Goal: Task Accomplishment & Management: Manage account settings

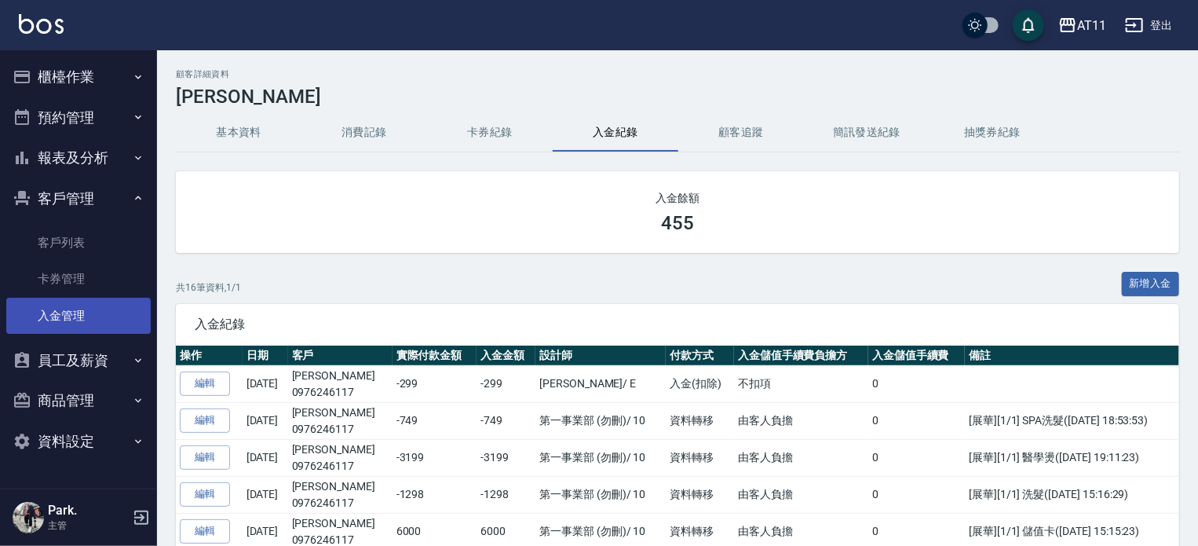
click at [69, 307] on link "入金管理" at bounding box center [78, 316] width 145 height 36
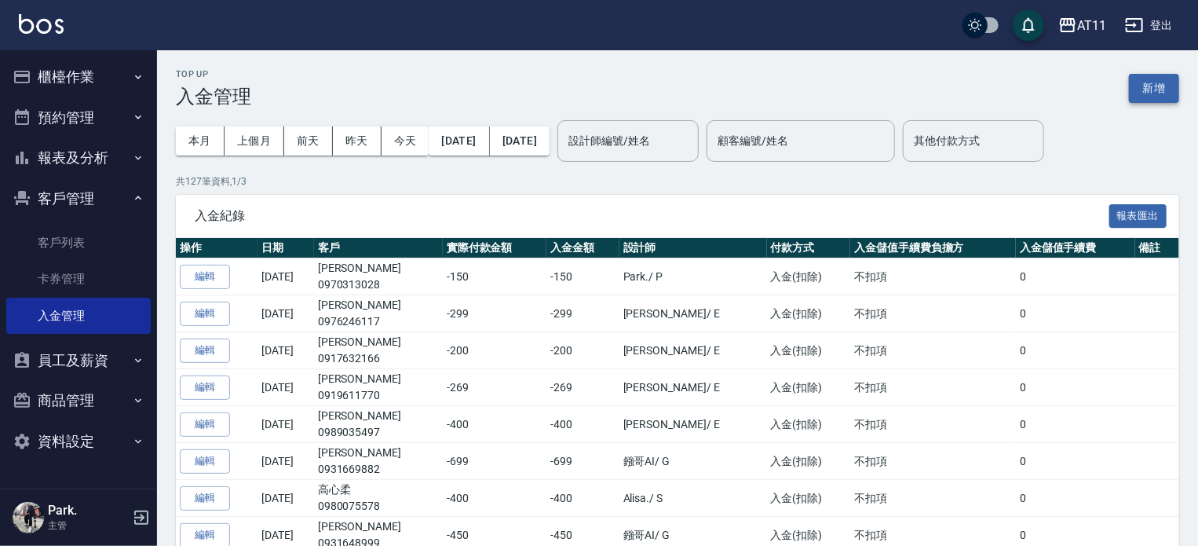
click at [1154, 88] on button "新增" at bounding box center [1154, 88] width 50 height 29
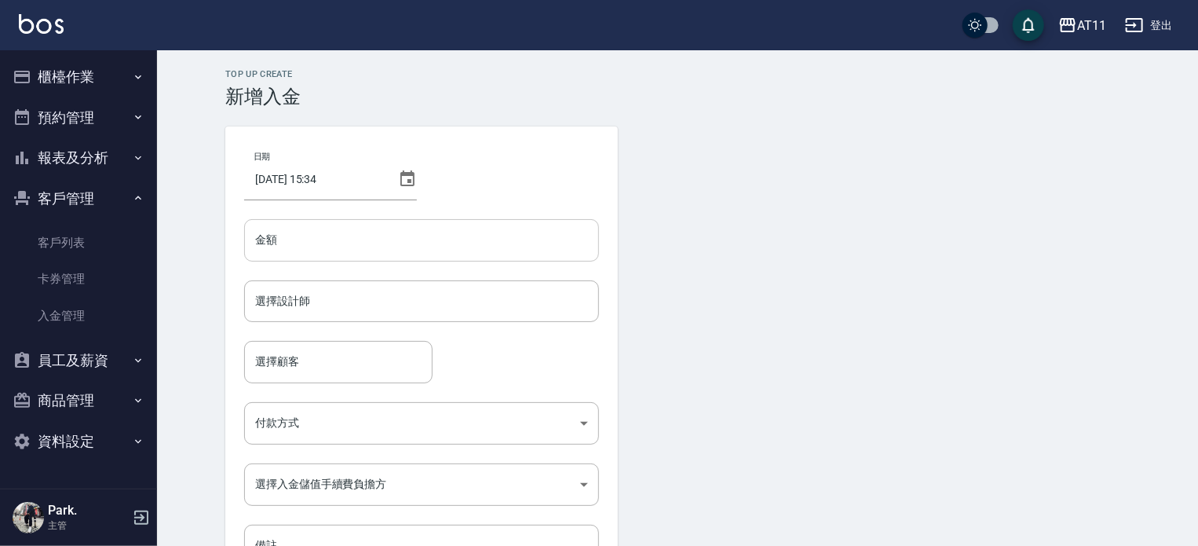
click at [355, 246] on input "金額" at bounding box center [421, 240] width 355 height 42
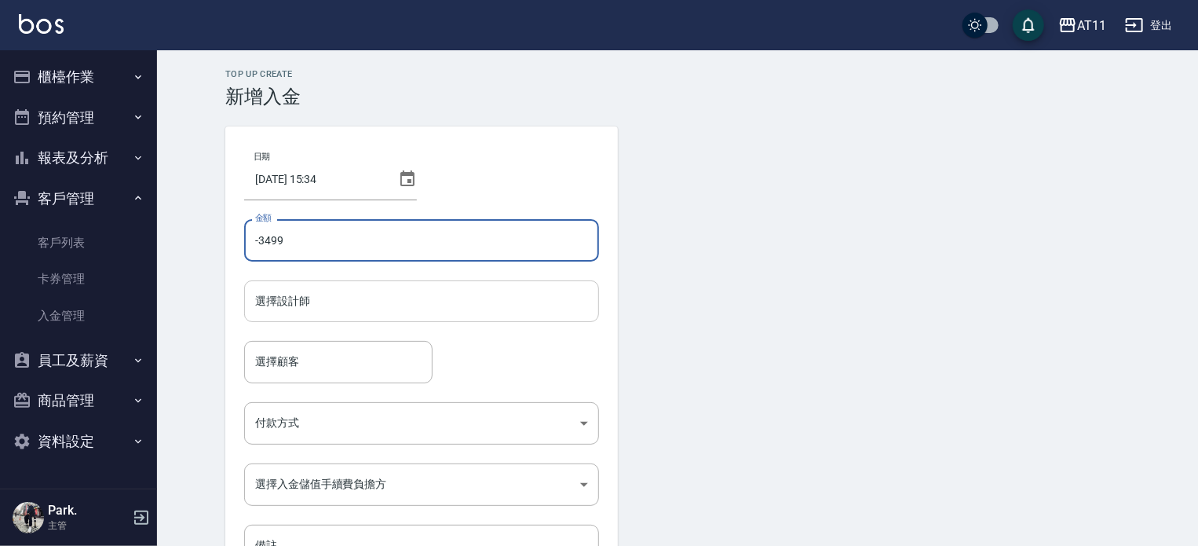
type input "-3499"
click at [358, 293] on input "選擇設計師" at bounding box center [421, 300] width 341 height 27
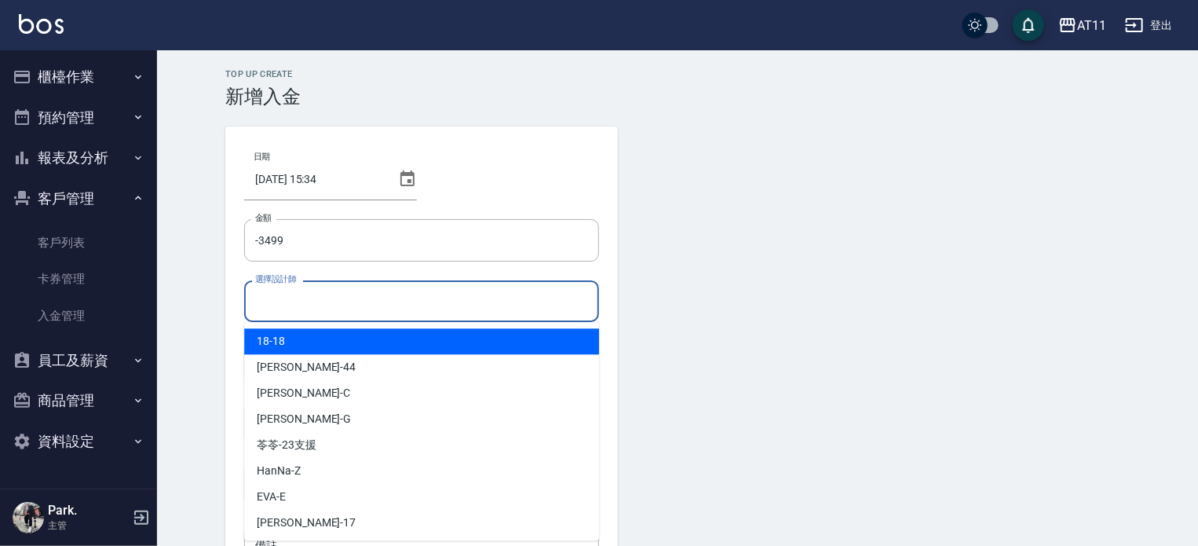
type input "ㄋ"
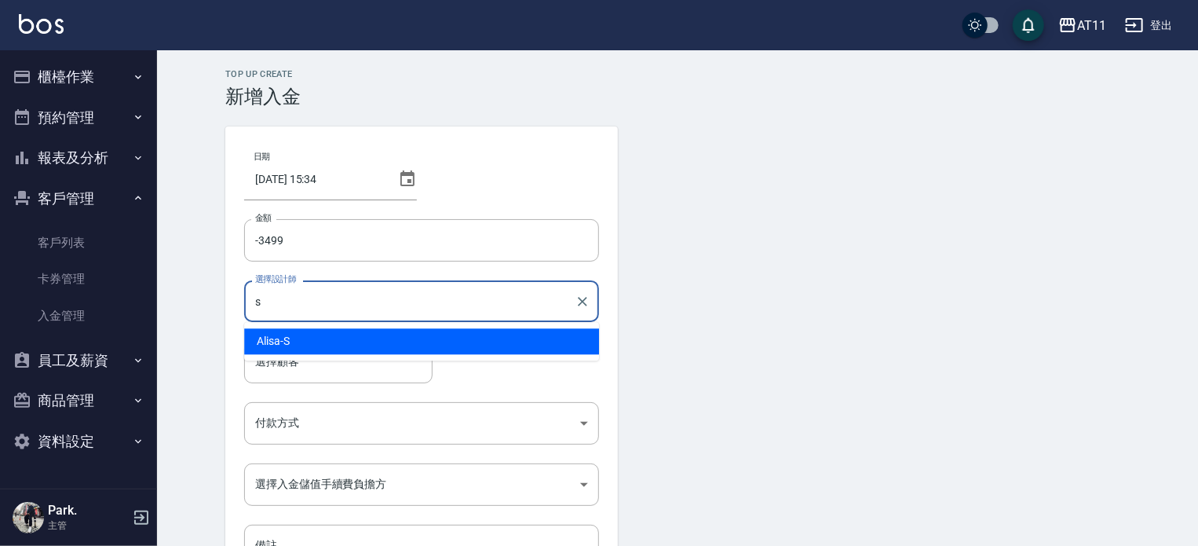
click at [346, 342] on div "Alisa -S" at bounding box center [421, 341] width 355 height 26
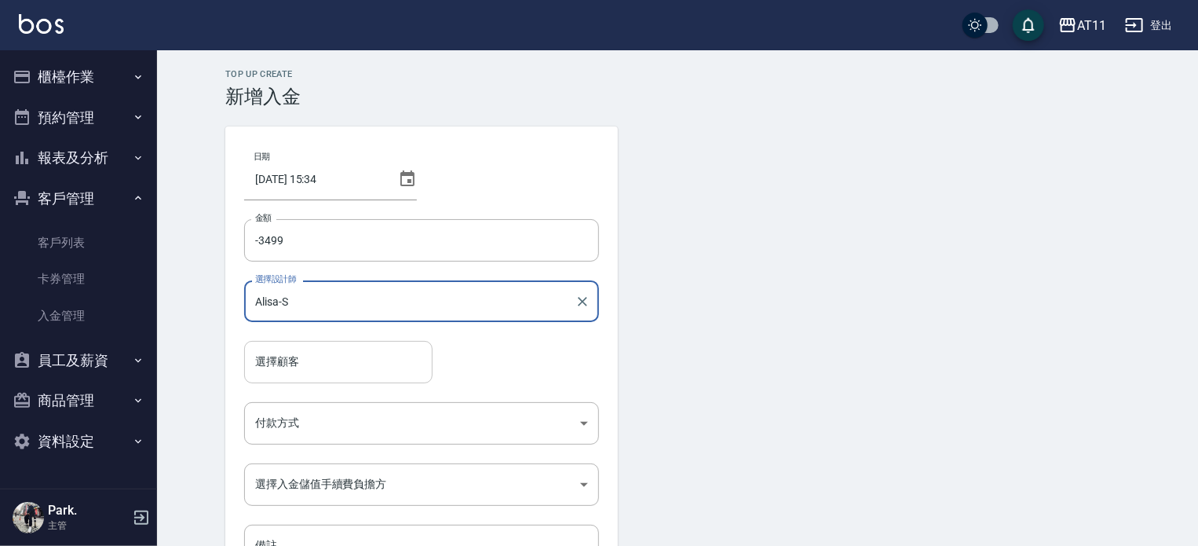
type input "Alisa-S"
click at [344, 351] on input "選擇顧客" at bounding box center [338, 361] width 174 height 27
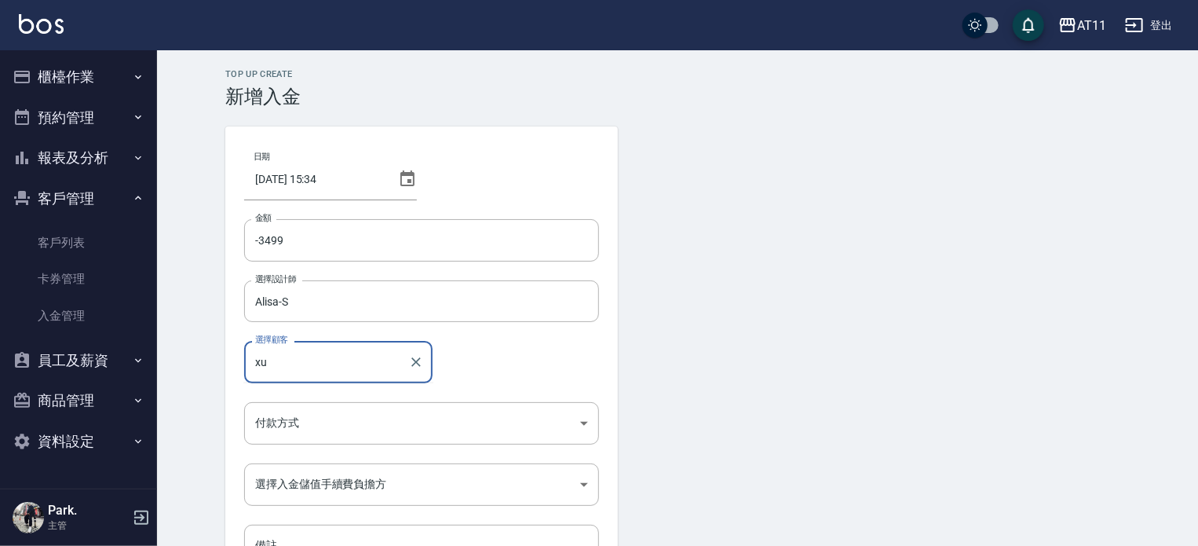
type input "x"
type input "[PERSON_NAME]/0919611770"
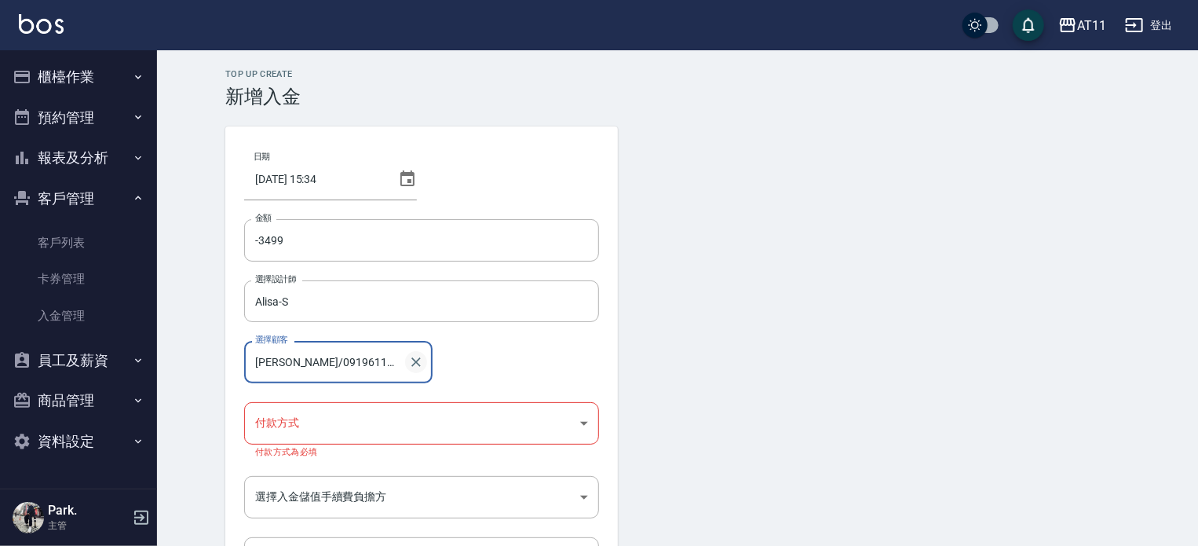
click at [420, 364] on icon "Clear" at bounding box center [416, 362] width 16 height 16
click at [346, 359] on input "[PERSON_NAME]/0970313028" at bounding box center [330, 361] width 159 height 27
type input "賴"
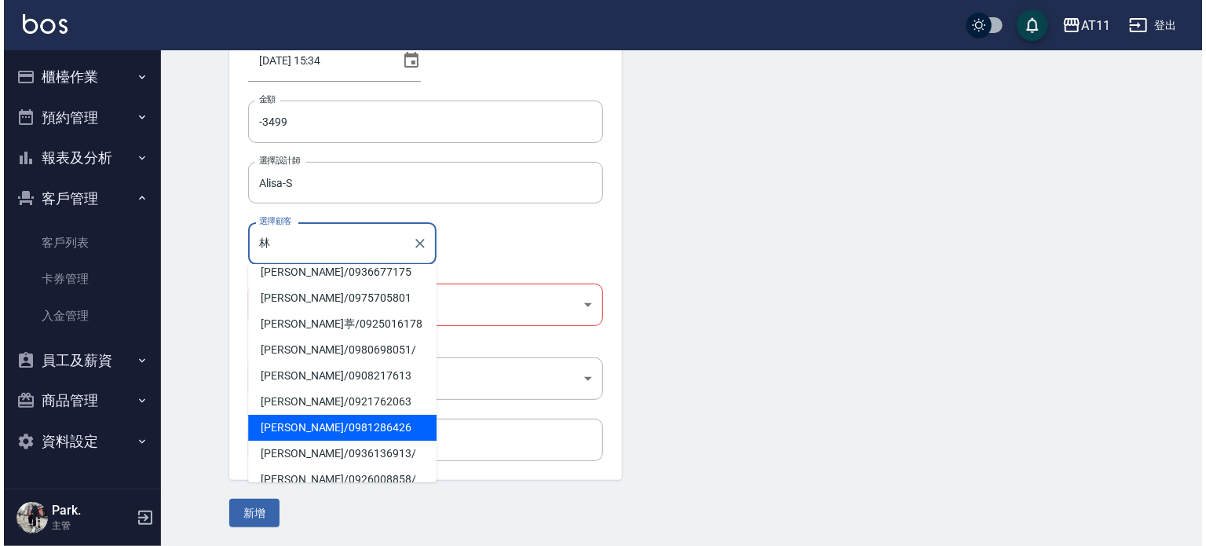
scroll to position [236, 0]
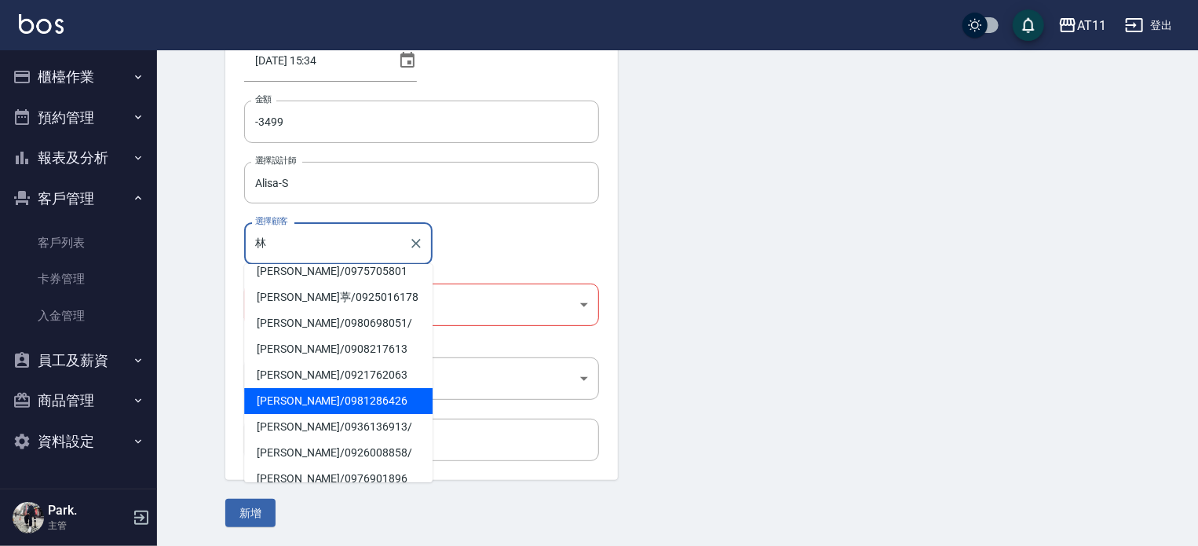
click at [343, 388] on span "[PERSON_NAME] / 0981286426" at bounding box center [338, 401] width 188 height 26
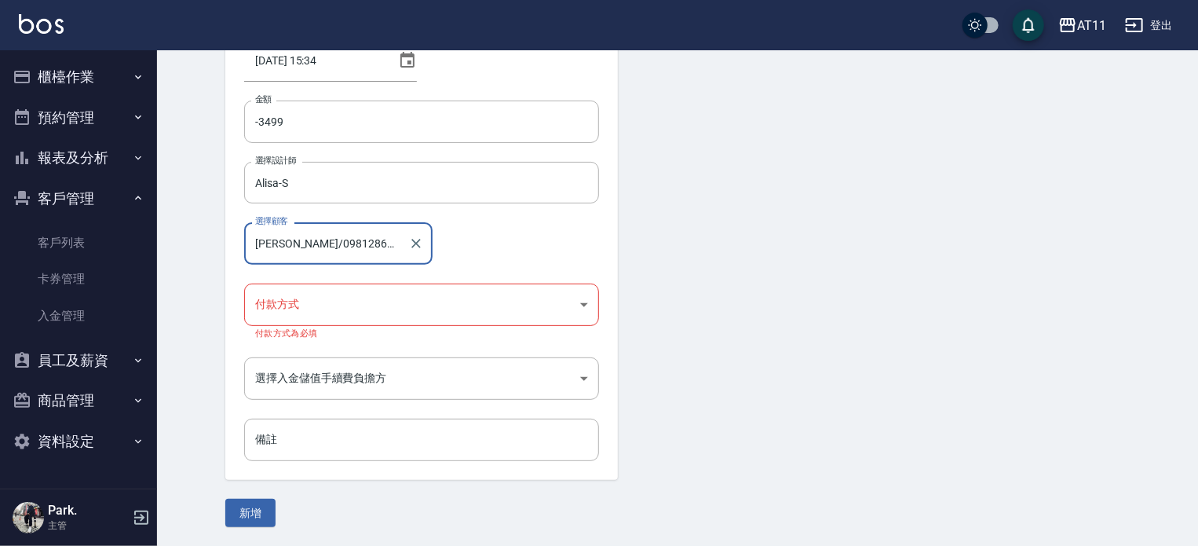
type input "[PERSON_NAME]/0981286426"
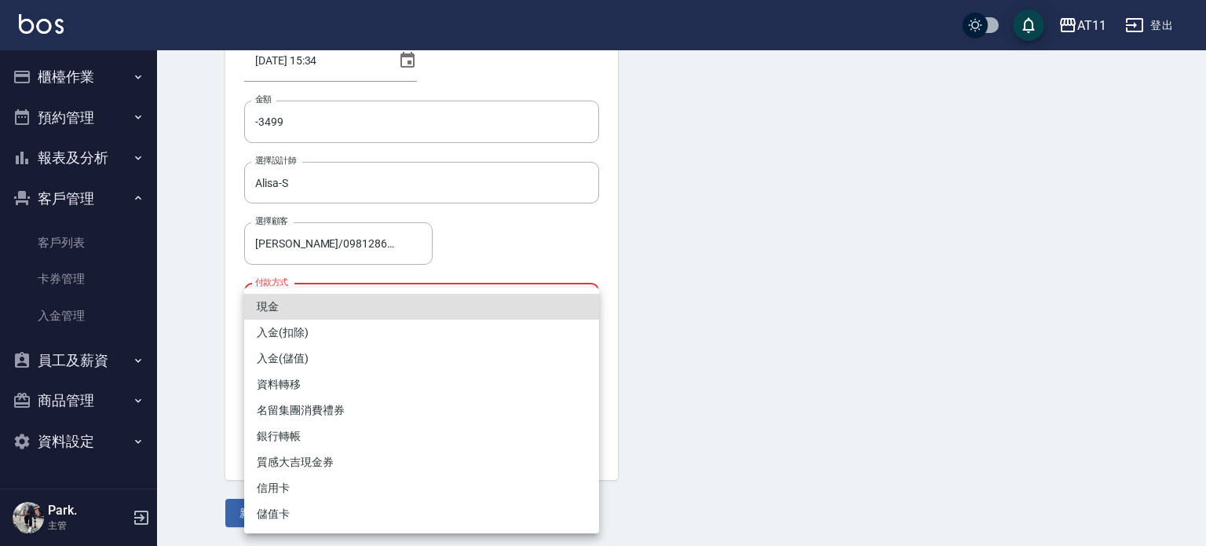
click at [376, 292] on body "AT11 登出 櫃檯作業 打帳單 帳單列表 現金收支登錄 材料自購登錄 每日結帳 排班表 現場電腦打卡 掃碼打卡 預約管理 預約管理 單日預約紀錄 單週預約紀…" at bounding box center [603, 213] width 1206 height 664
click at [383, 333] on li "入金(扣除)" at bounding box center [421, 333] width 355 height 26
type input "入金(扣除)"
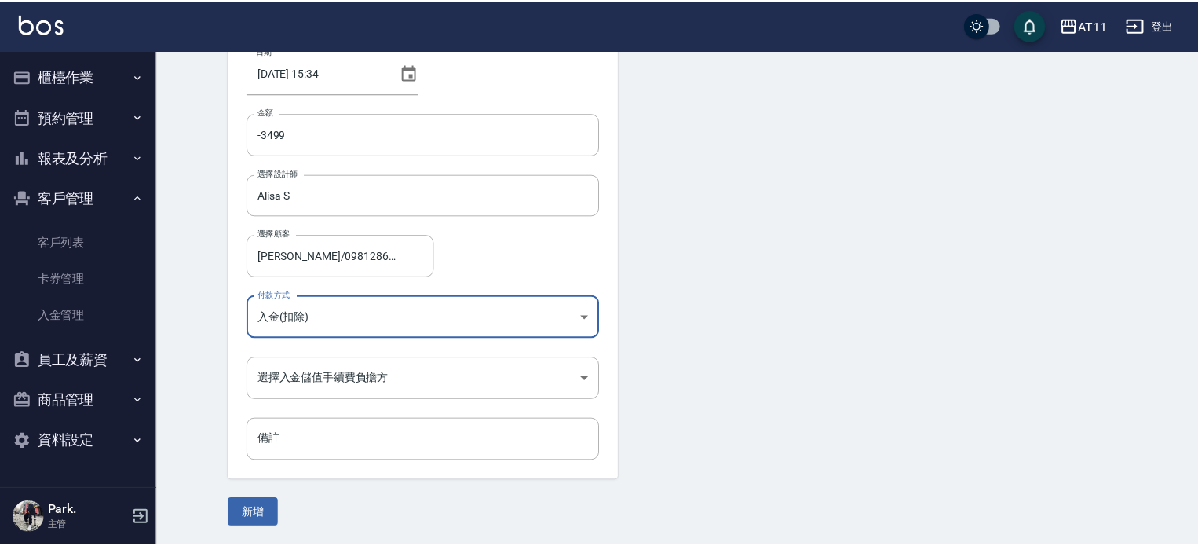
scroll to position [106, 0]
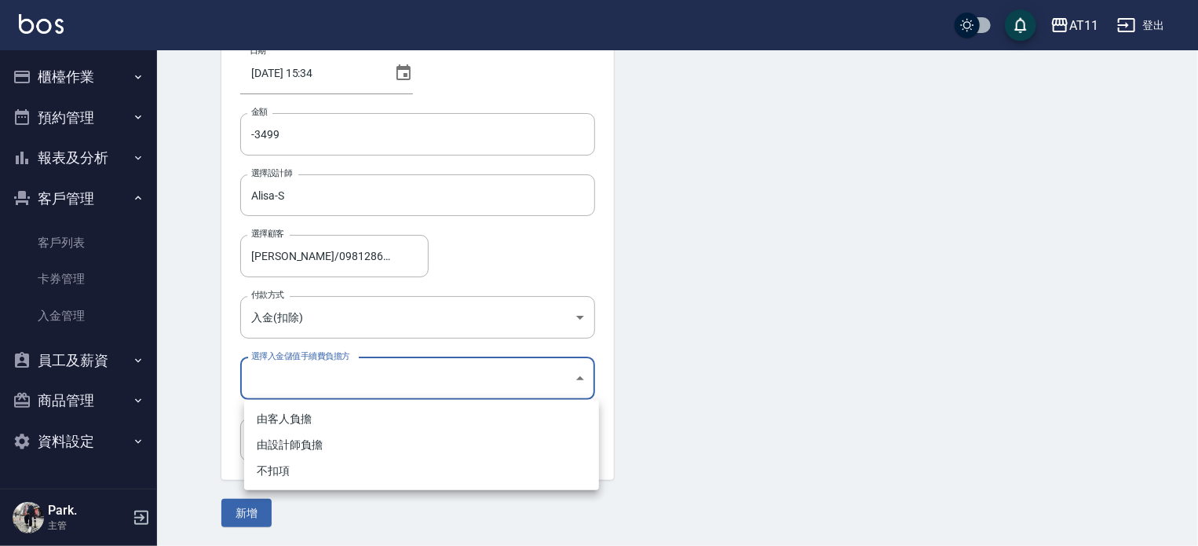
click at [364, 368] on body "AT11 登出 櫃檯作業 打帳單 帳單列表 現金收支登錄 材料自購登錄 每日結帳 排班表 現場電腦打卡 掃碼打卡 預約管理 預約管理 單日預約紀錄 單週預約紀…" at bounding box center [599, 220] width 1198 height 652
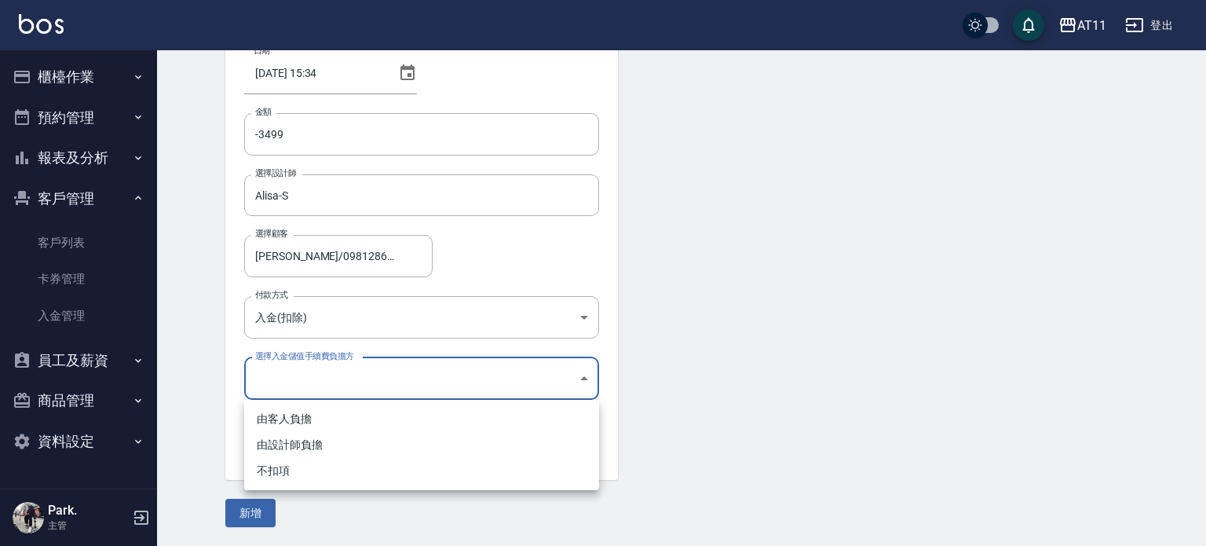
click at [352, 475] on li "不扣項" at bounding box center [421, 471] width 355 height 26
type input "WITHOUTHANDLINGFEE"
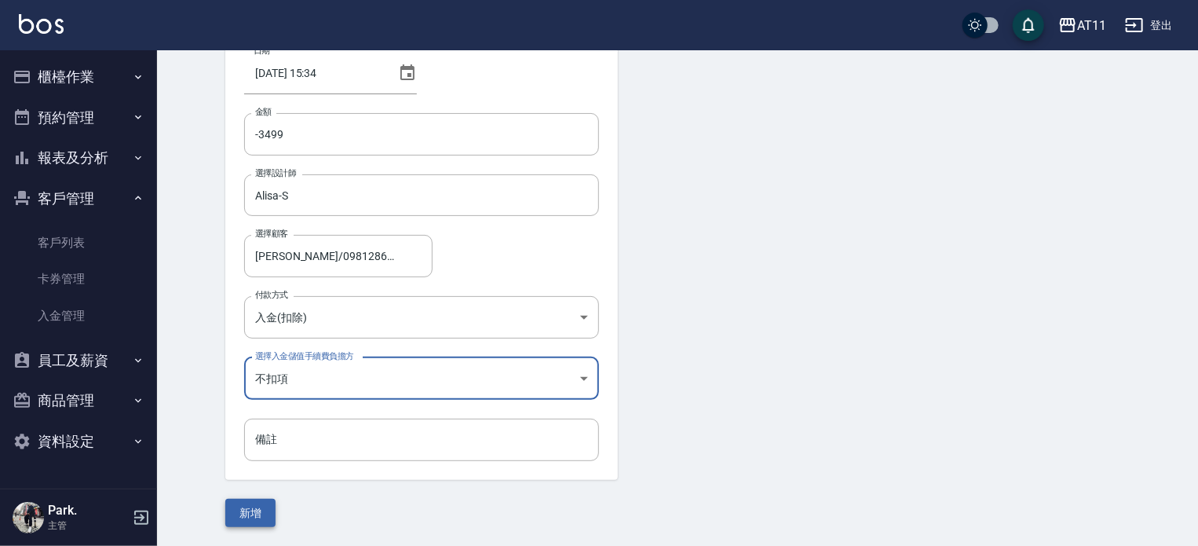
click at [262, 514] on button "新增" at bounding box center [250, 513] width 50 height 29
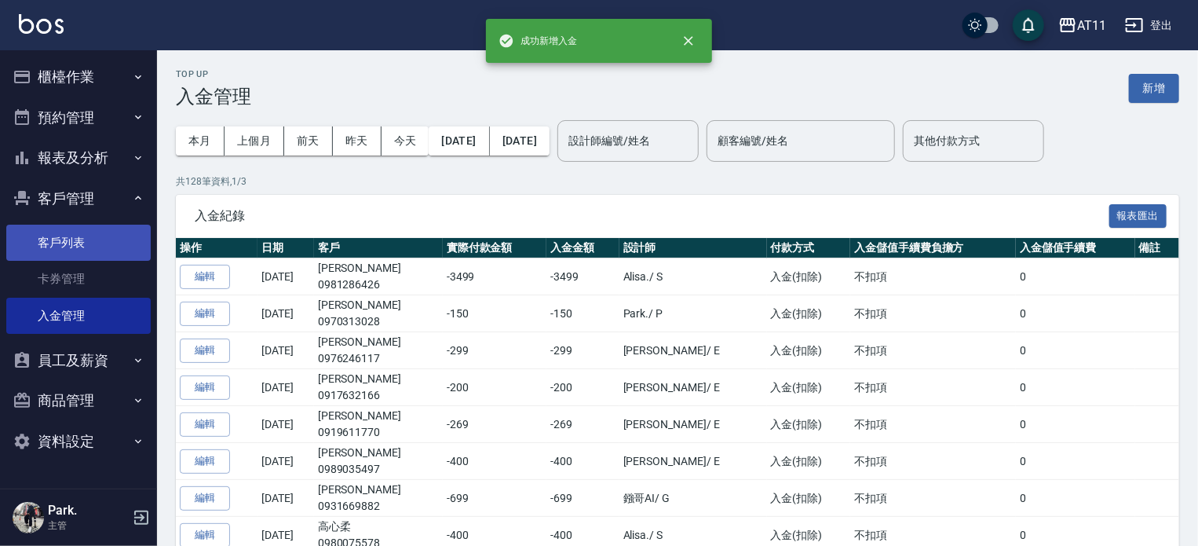
click at [71, 244] on link "客戶列表" at bounding box center [78, 243] width 145 height 36
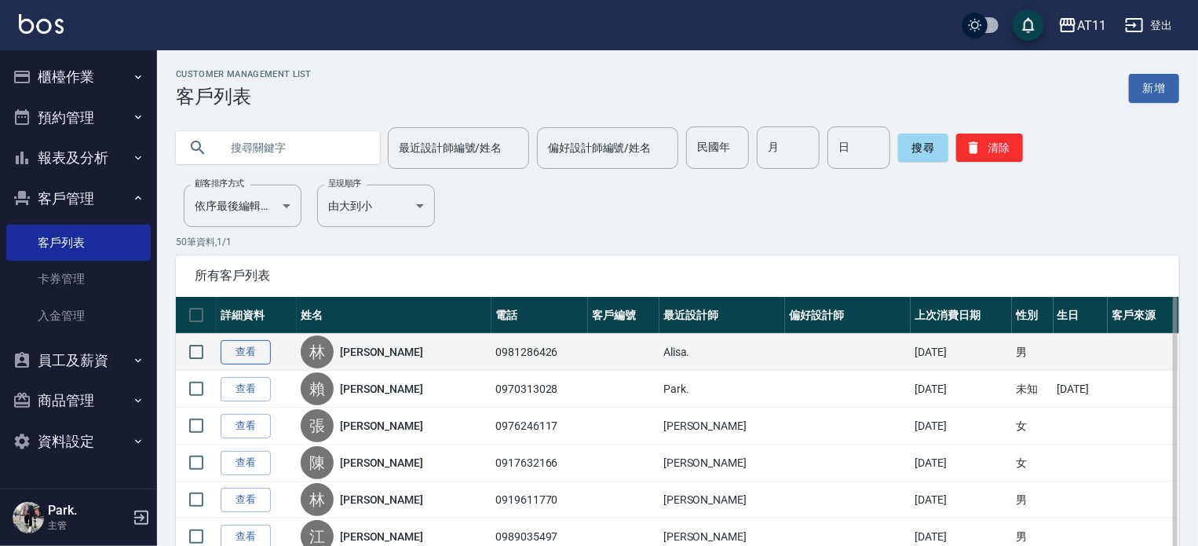
click at [247, 353] on link "查看" at bounding box center [246, 352] width 50 height 24
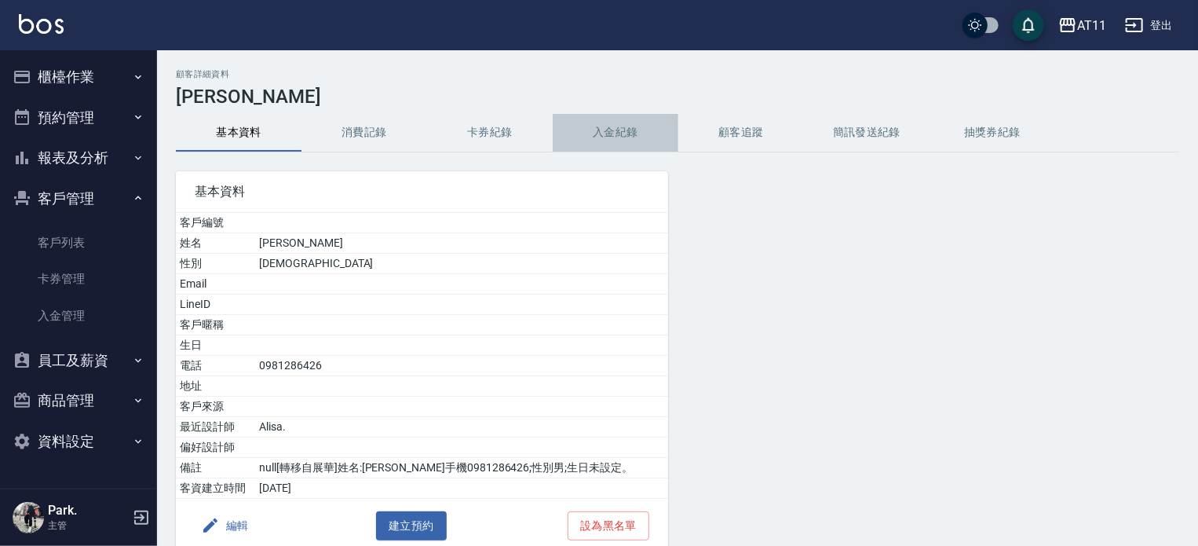
click at [625, 125] on button "入金紀錄" at bounding box center [616, 133] width 126 height 38
